Goal: Task Accomplishment & Management: Complete application form

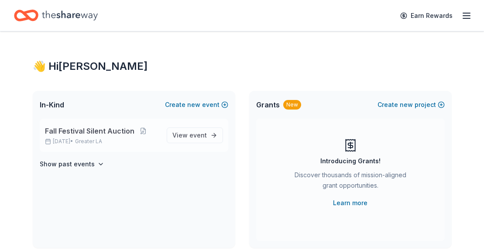
click at [94, 131] on span "Fall Festival Silent Auction" at bounding box center [89, 131] width 89 height 10
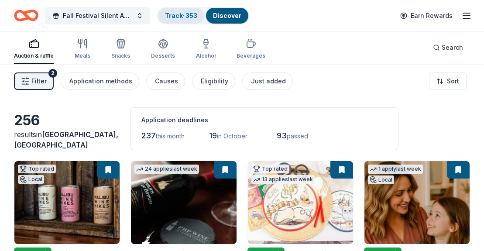
click at [187, 17] on link "Track · 353" at bounding box center [181, 15] width 32 height 7
click at [180, 15] on link "Track · 353" at bounding box center [181, 15] width 32 height 7
click at [182, 15] on link "Track · 353" at bounding box center [181, 15] width 32 height 7
click at [175, 14] on link "Track · 353" at bounding box center [181, 15] width 32 height 7
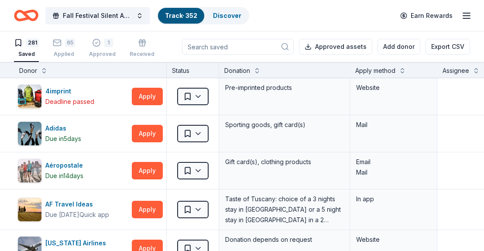
scroll to position [262, 0]
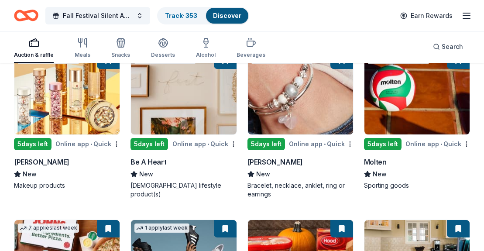
scroll to position [10487, 0]
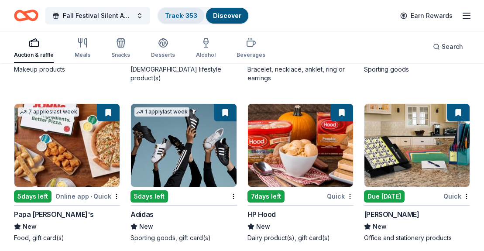
click at [176, 14] on link "Track · 353" at bounding box center [181, 15] width 32 height 7
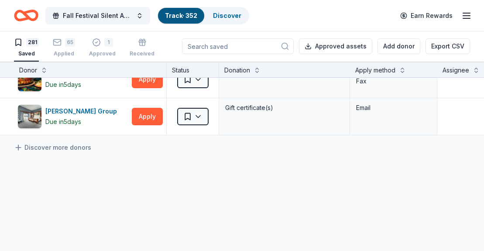
scroll to position [10480, 0]
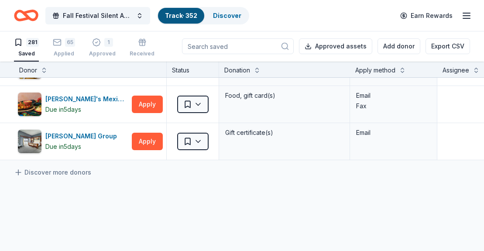
scroll to position [10375, 0]
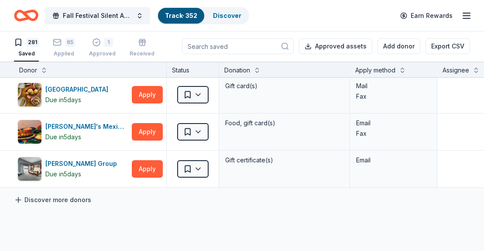
click at [19, 200] on icon at bounding box center [18, 200] width 5 height 0
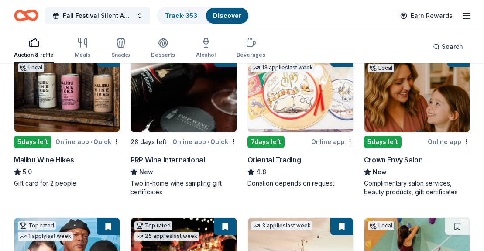
scroll to position [178, 0]
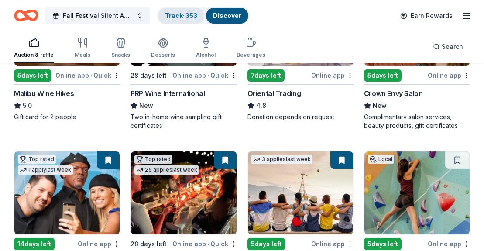
click at [188, 16] on link "Track · 353" at bounding box center [181, 15] width 32 height 7
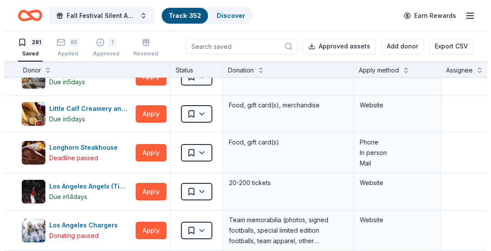
scroll to position [5304, 0]
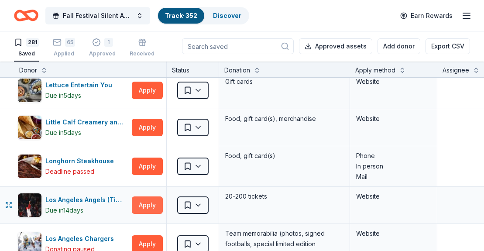
click at [143, 198] on button "Apply" at bounding box center [147, 204] width 31 height 17
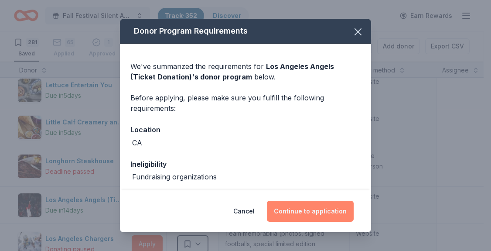
click at [295, 212] on button "Continue to application" at bounding box center [310, 211] width 87 height 21
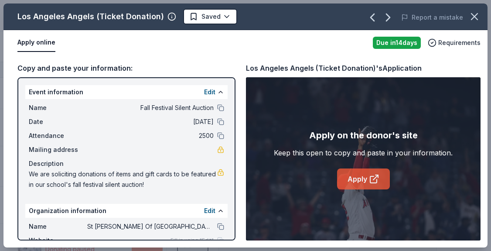
click at [361, 177] on link "Apply" at bounding box center [363, 178] width 53 height 21
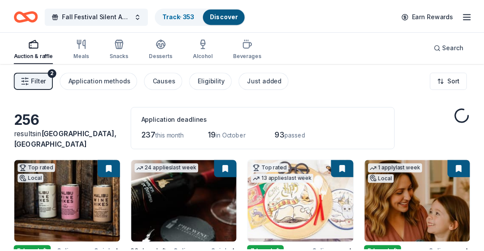
scroll to position [178, 0]
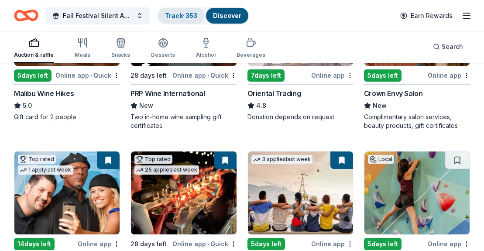
click at [180, 15] on link "Track · 353" at bounding box center [181, 15] width 32 height 7
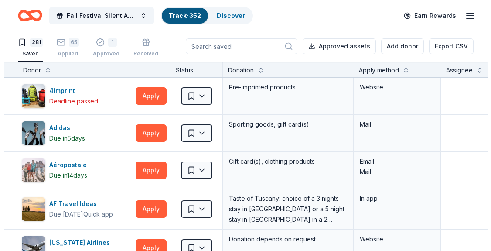
scroll to position [0, 0]
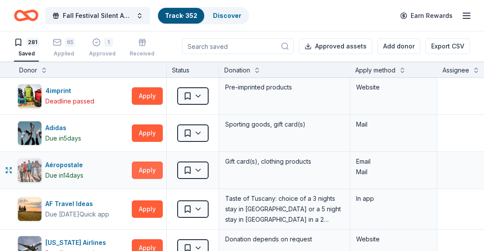
click at [149, 171] on button "Apply" at bounding box center [147, 169] width 31 height 17
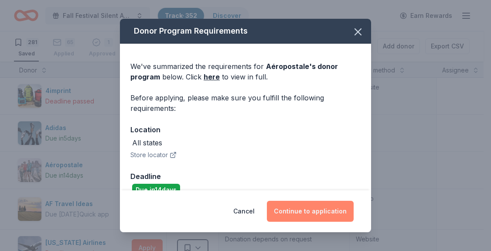
click at [312, 208] on button "Continue to application" at bounding box center [310, 211] width 87 height 21
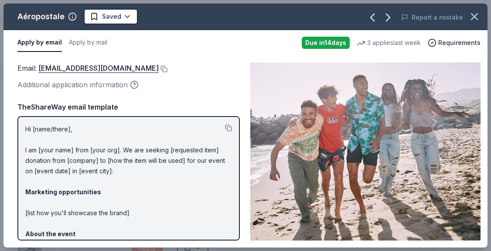
click at [51, 44] on button "Apply by email" at bounding box center [39, 43] width 44 height 18
click at [70, 69] on link "[EMAIL_ADDRESS][DOMAIN_NAME]" at bounding box center [98, 67] width 120 height 11
click at [74, 68] on link "[EMAIL_ADDRESS][DOMAIN_NAME]" at bounding box center [98, 67] width 120 height 11
click at [38, 43] on button "Apply by email" at bounding box center [39, 43] width 44 height 18
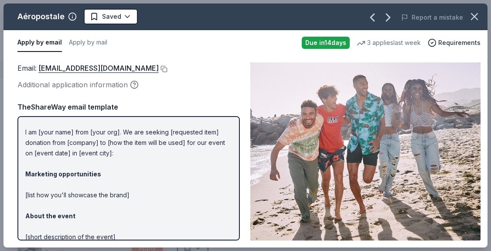
scroll to position [0, 0]
